Goal: Book appointment/travel/reservation

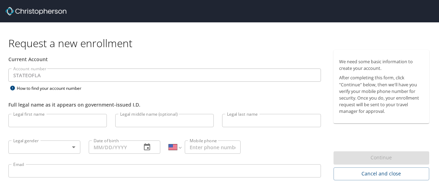
select select "US"
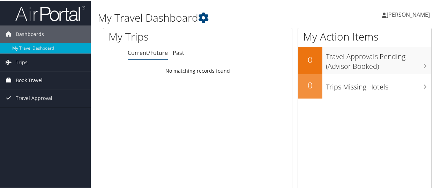
click at [30, 76] on span "Book Travel" at bounding box center [29, 79] width 27 height 17
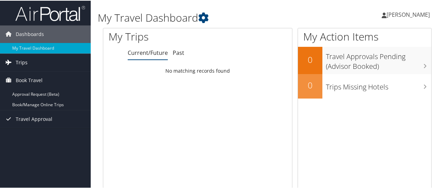
click at [23, 62] on span "Trips" at bounding box center [22, 61] width 12 height 17
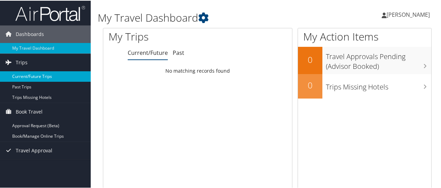
click at [35, 75] on link "Current/Future Trips" at bounding box center [45, 75] width 91 height 10
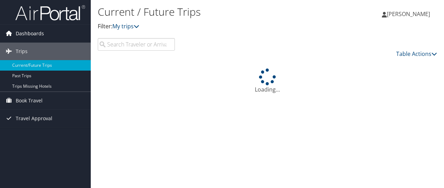
click at [8, 35] on icon at bounding box center [8, 33] width 10 height 10
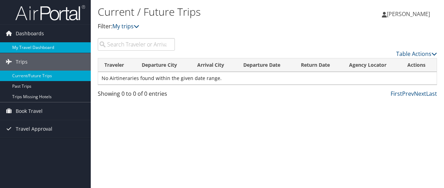
click at [18, 46] on link "My Travel Dashboard" at bounding box center [45, 47] width 91 height 10
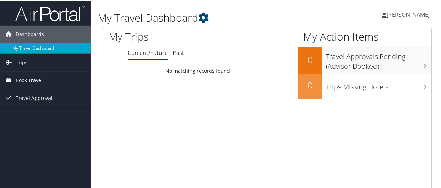
click at [24, 75] on span "Book Travel" at bounding box center [29, 79] width 27 height 17
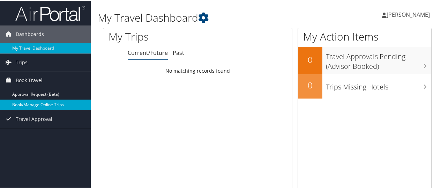
click at [30, 106] on link "Book/Manage Online Trips" at bounding box center [45, 104] width 91 height 10
